Goal: Task Accomplishment & Management: Manage account settings

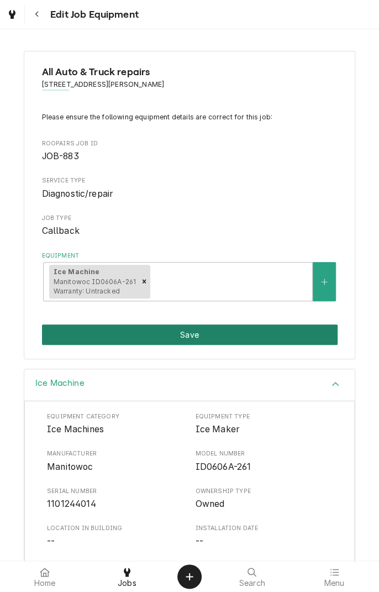
click at [238, 338] on button "Save" at bounding box center [190, 335] width 296 height 20
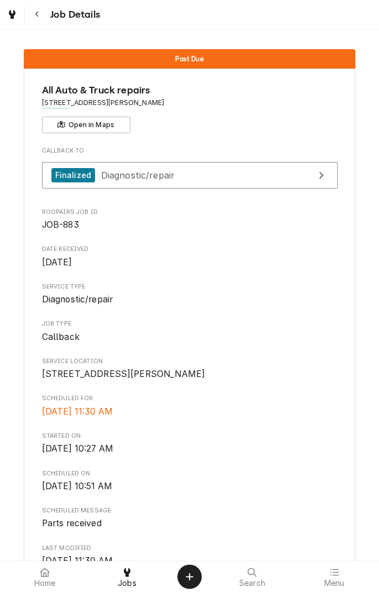
click at [233, 61] on div "Past Due" at bounding box center [190, 58] width 332 height 19
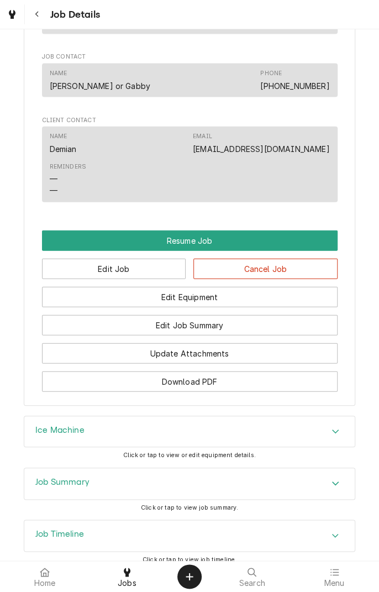
scroll to position [816, 0]
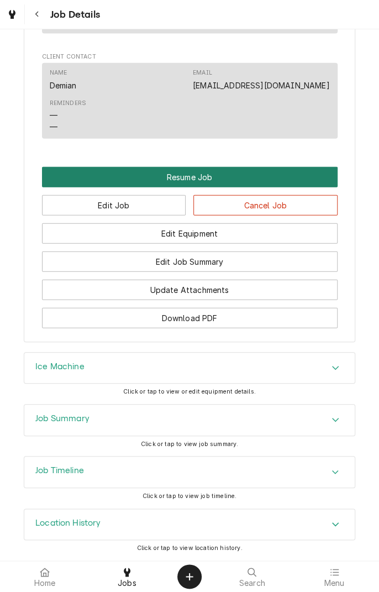
click at [205, 185] on button "Resume Job" at bounding box center [190, 177] width 296 height 20
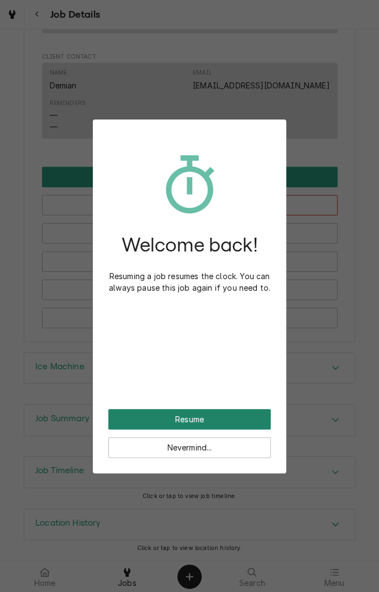
click at [221, 421] on button "Resume" at bounding box center [189, 419] width 163 height 20
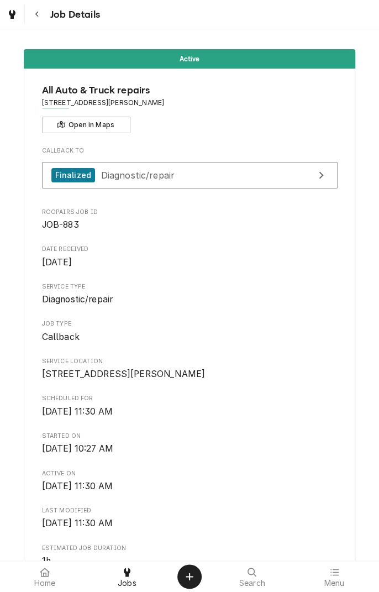
click at [364, 319] on div "Active All Auto & Truck repairs [STREET_ADDRESS][PERSON_NAME] Open in Maps Call…" at bounding box center [189, 594] width 379 height 1107
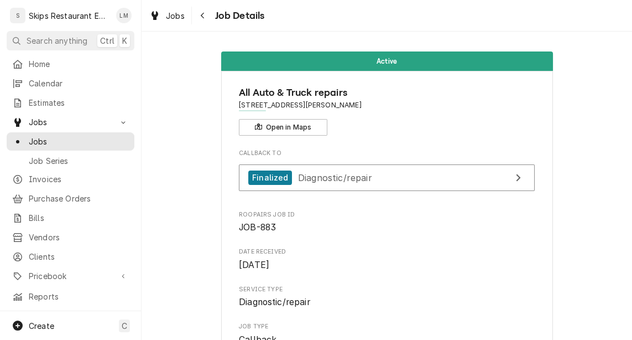
click at [379, 2] on div "Jobs Job Details" at bounding box center [387, 15] width 491 height 31
